Goal: Complete application form

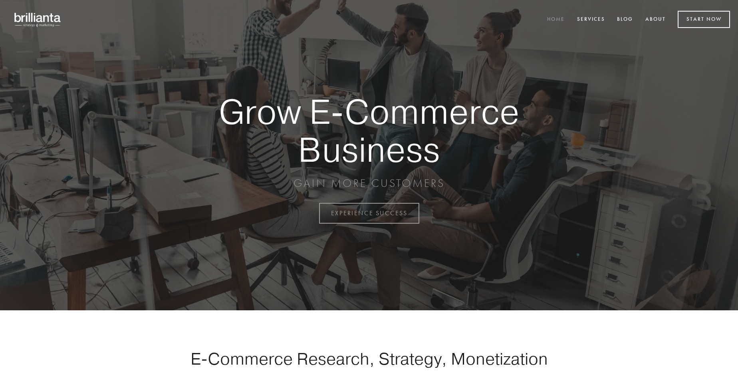
scroll to position [2093, 0]
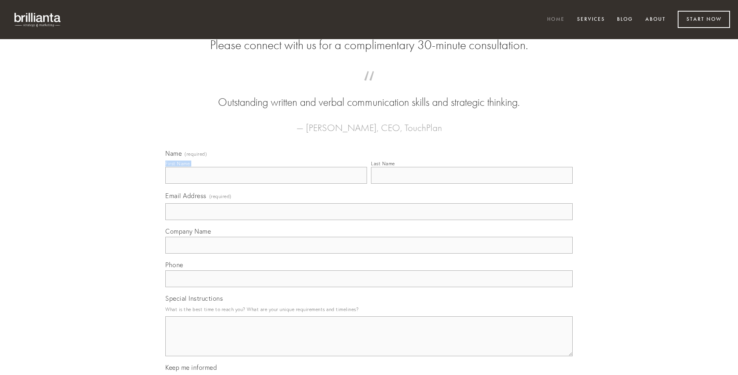
type input "[PERSON_NAME]"
click at [472, 184] on input "Last Name" at bounding box center [472, 175] width 202 height 17
type input "[PERSON_NAME]"
click at [369, 220] on input "Email Address (required)" at bounding box center [368, 211] width 407 height 17
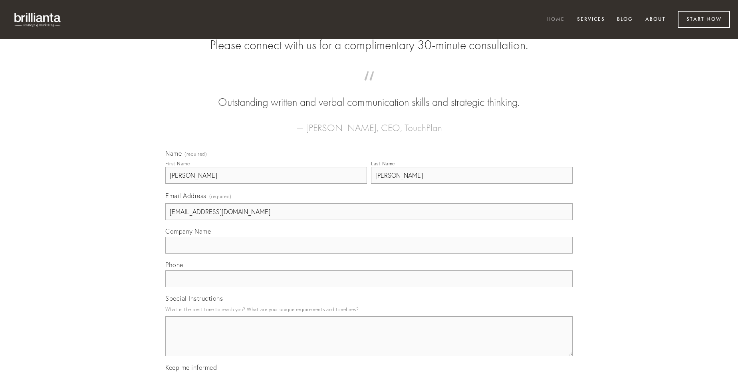
type input "[EMAIL_ADDRESS][DOMAIN_NAME]"
click at [369, 254] on input "Company Name" at bounding box center [368, 245] width 407 height 17
type input "conitor"
click at [369, 287] on input "text" at bounding box center [368, 278] width 407 height 17
click at [369, 343] on textarea "Special Instructions" at bounding box center [368, 336] width 407 height 40
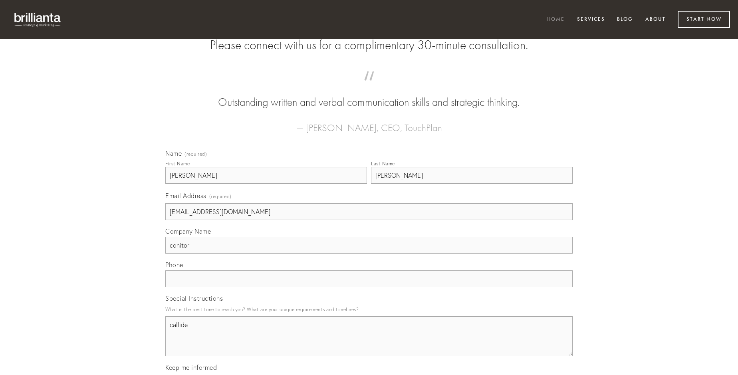
type textarea "callide"
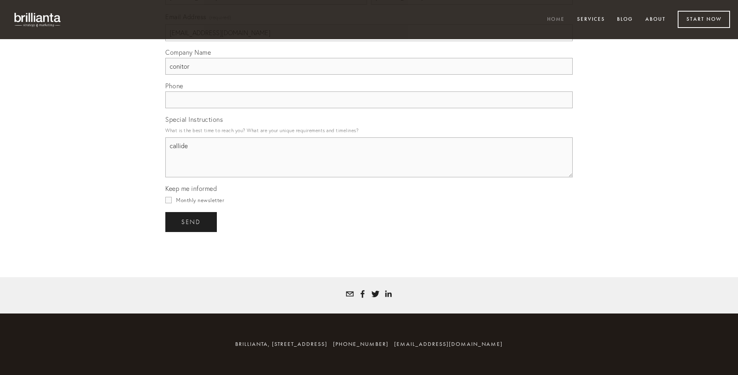
click at [192, 222] on span "send" at bounding box center [191, 221] width 20 height 7
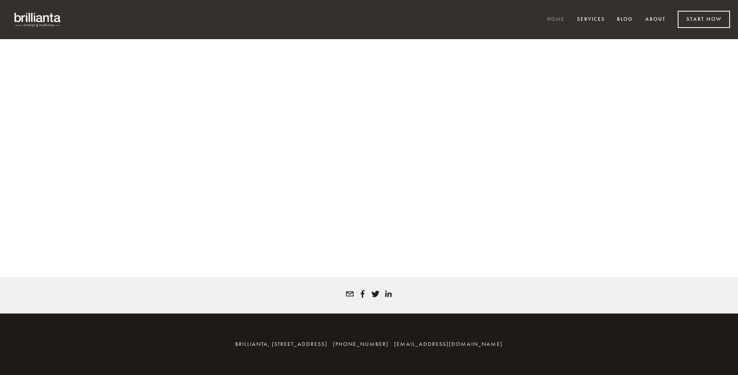
scroll to position [2083, 0]
